Goal: Task Accomplishment & Management: Use online tool/utility

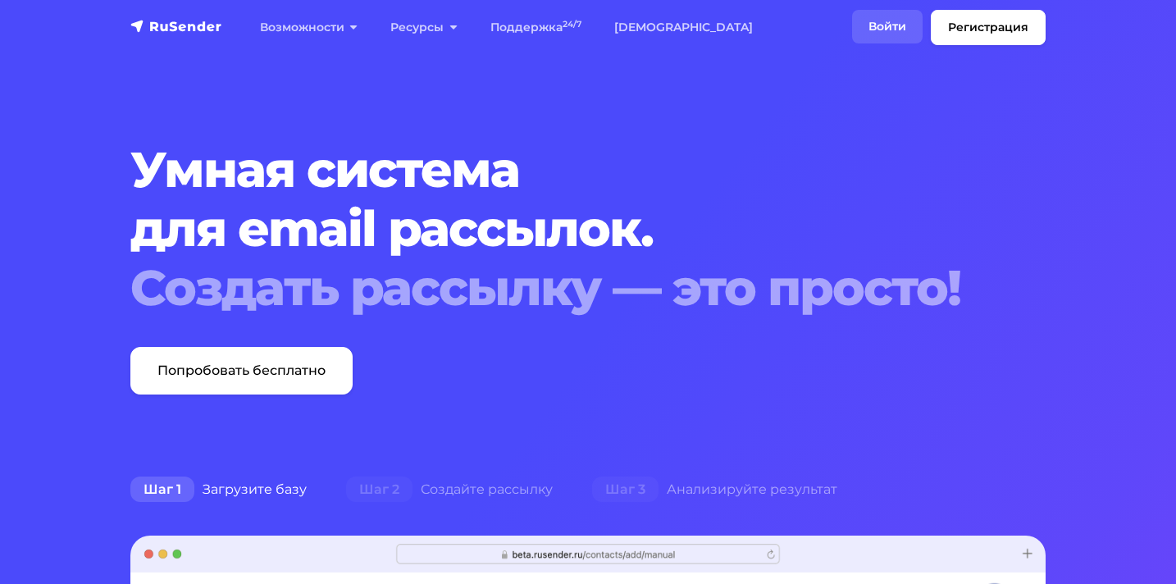
click at [892, 21] on link "Войти" at bounding box center [887, 27] width 71 height 34
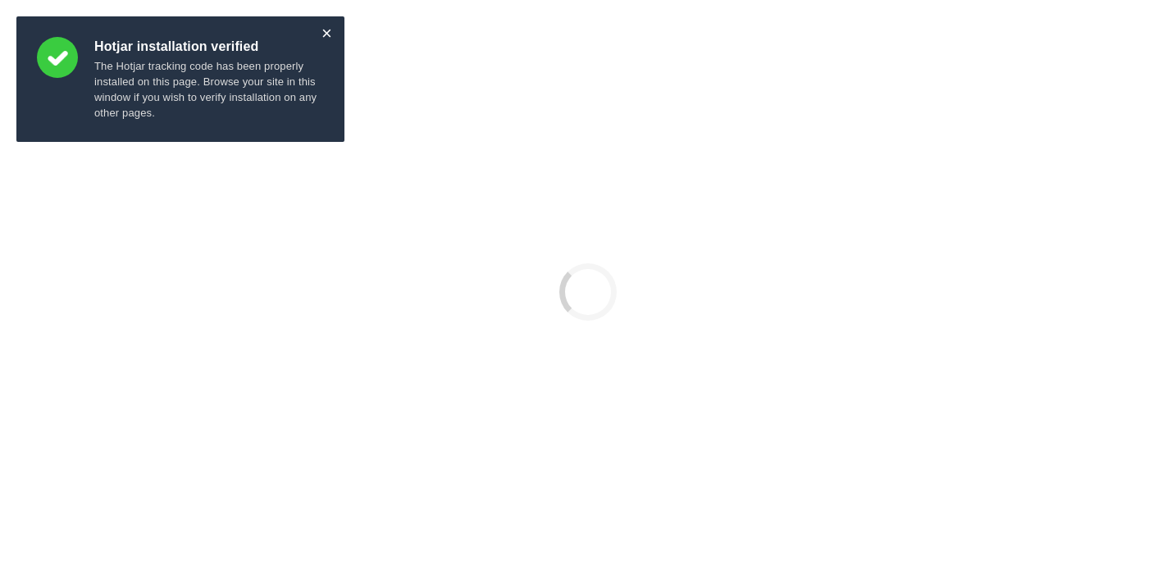
click at [330, 36] on div "×" at bounding box center [326, 33] width 11 height 9
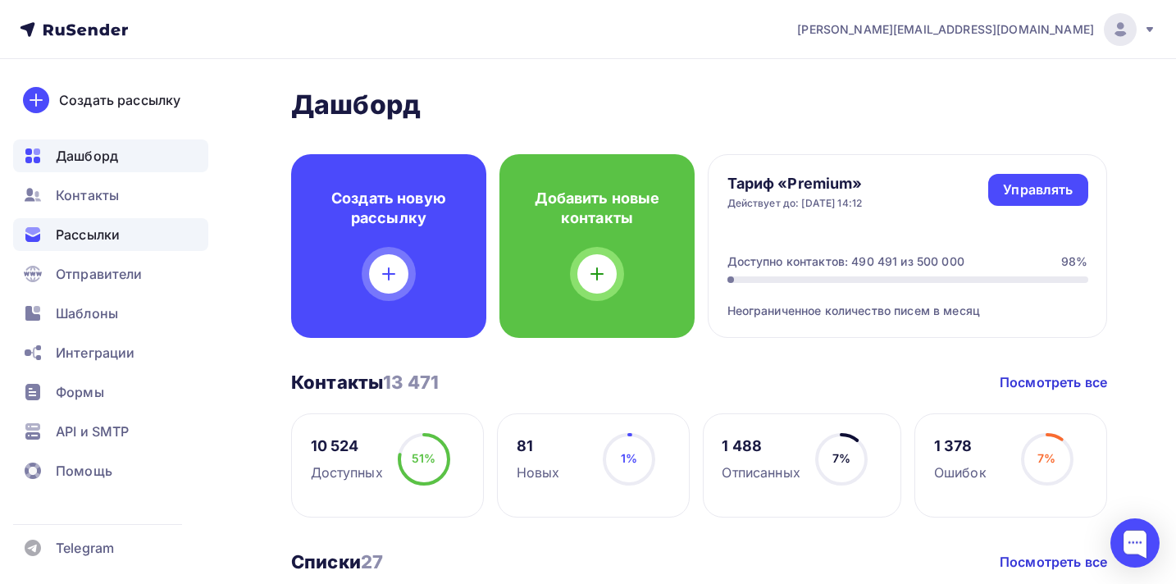
click at [93, 241] on span "Рассылки" at bounding box center [88, 235] width 64 height 20
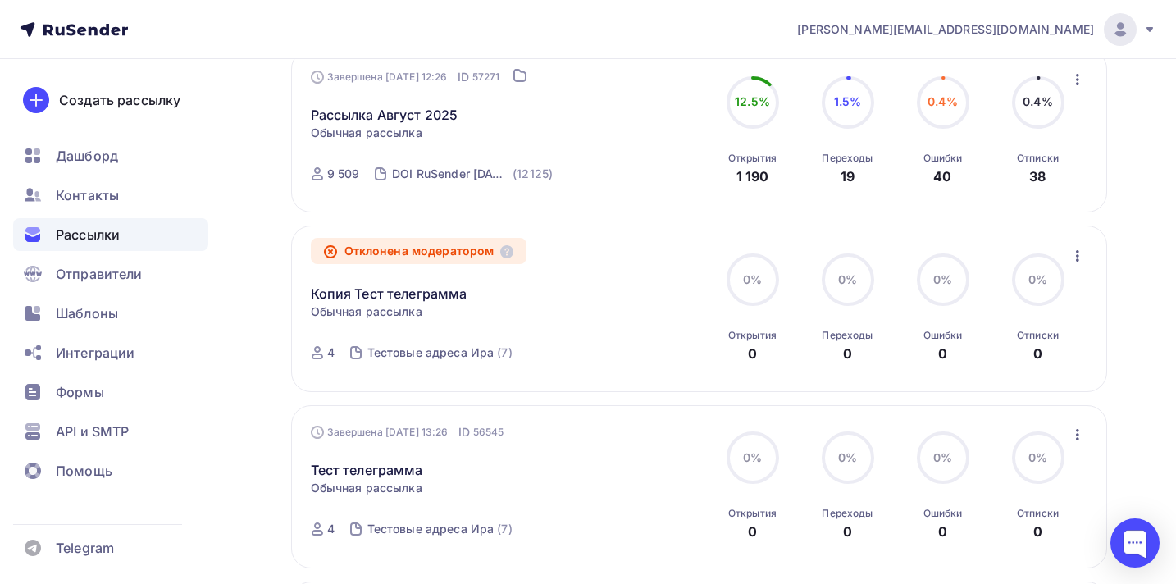
scroll to position [131, 0]
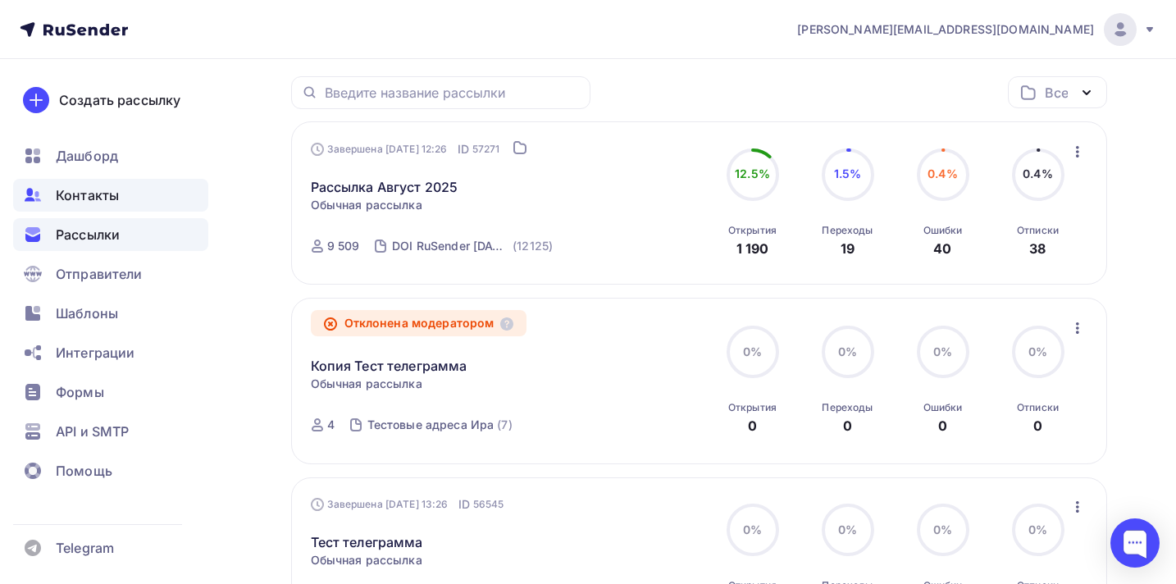
click at [88, 196] on span "Контакты" at bounding box center [87, 195] width 63 height 20
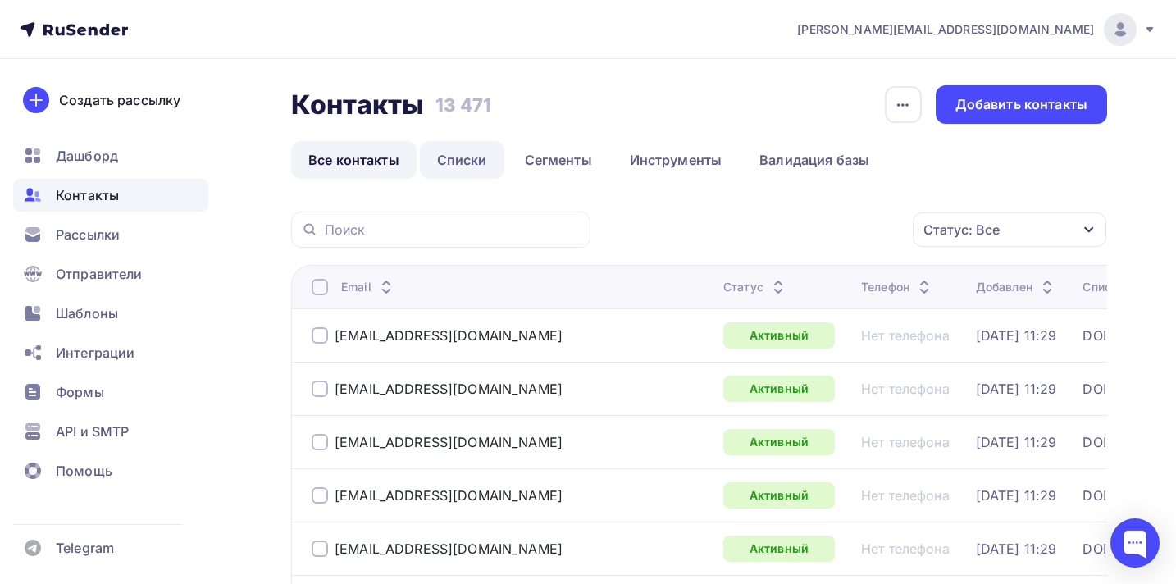
click at [460, 156] on link "Списки" at bounding box center [462, 160] width 84 height 38
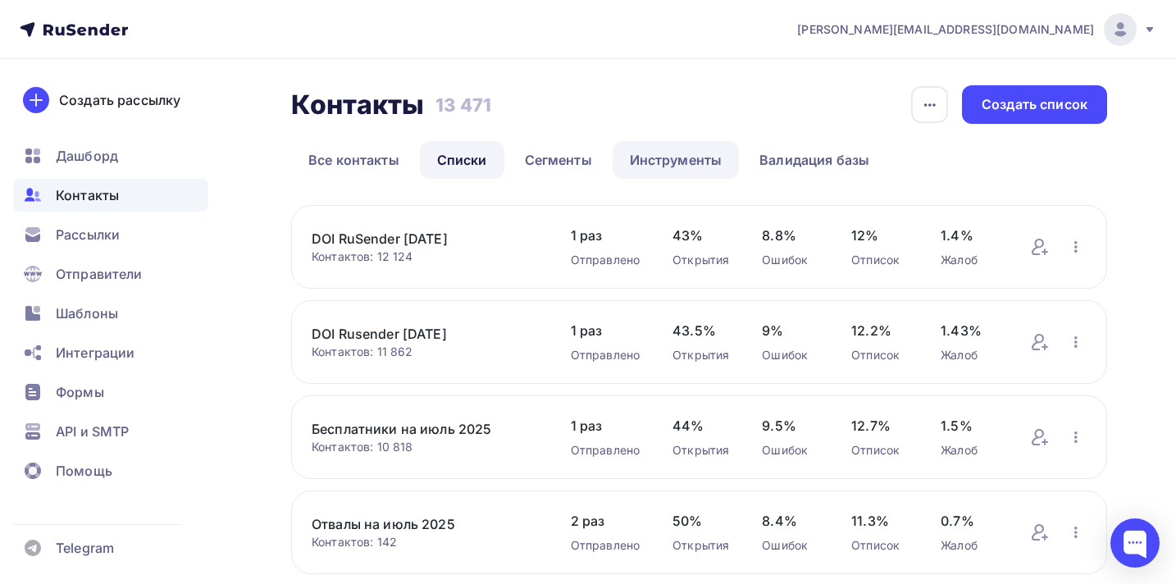
click at [683, 164] on link "Инструменты" at bounding box center [676, 160] width 127 height 38
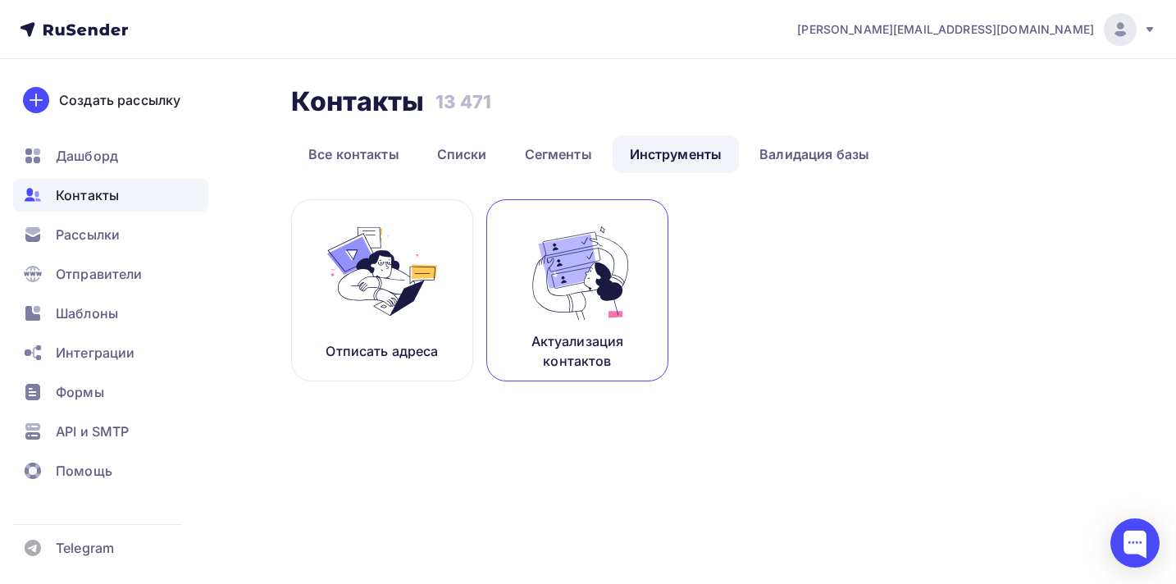
click at [607, 297] on img at bounding box center [577, 271] width 110 height 103
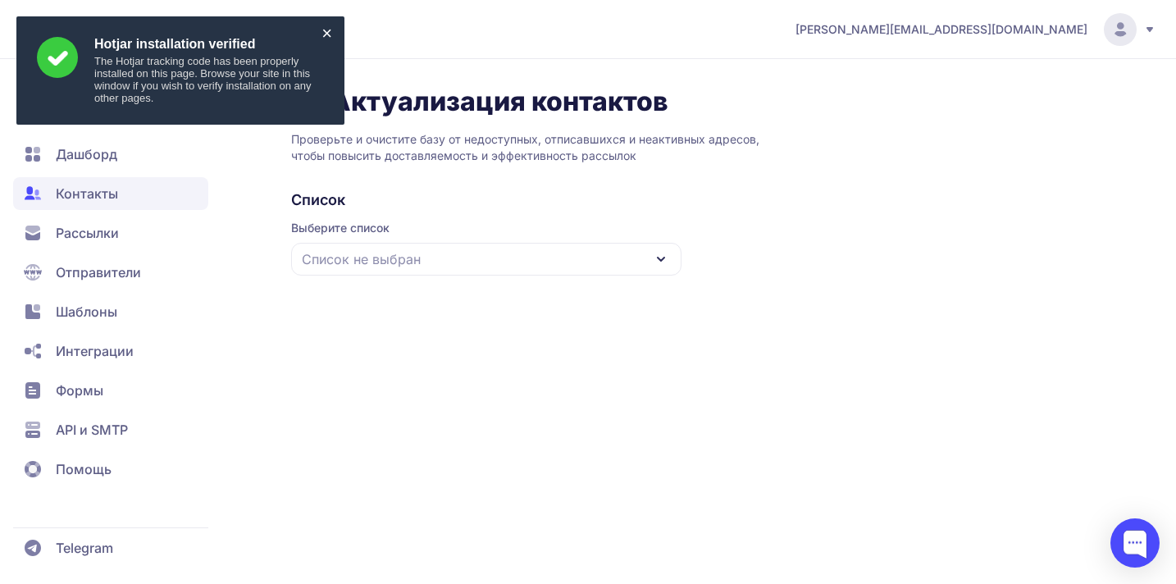
click at [330, 38] on div "×" at bounding box center [326, 33] width 11 height 9
